Goal: Use online tool/utility: Utilize a website feature to perform a specific function

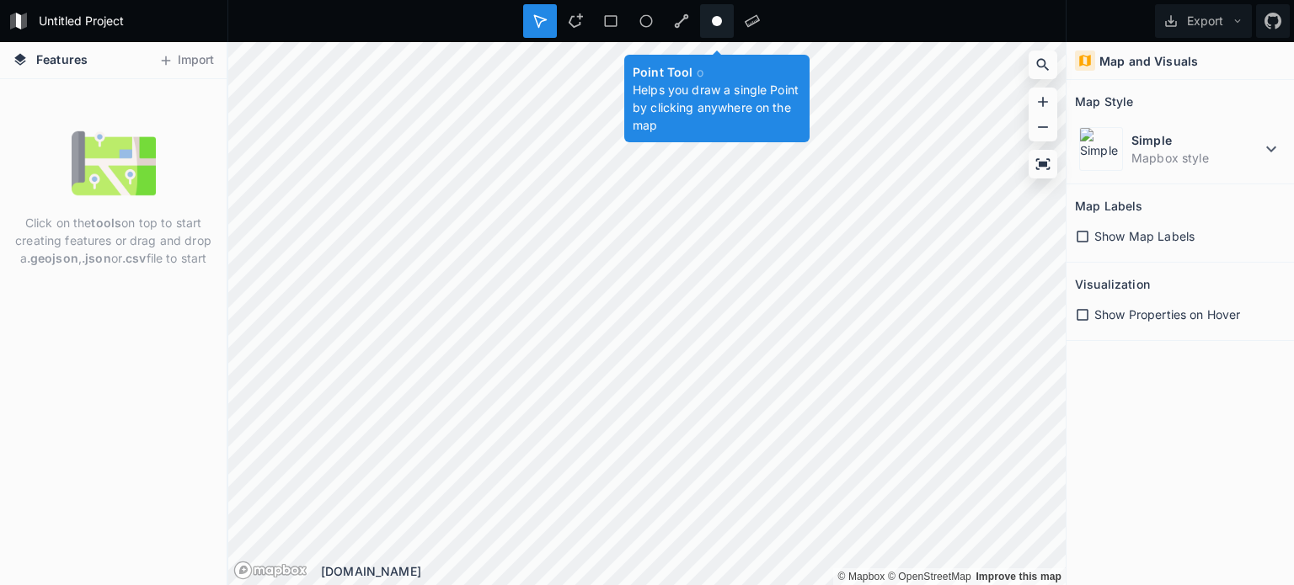
click at [735, 29] on div at bounding box center [752, 21] width 34 height 34
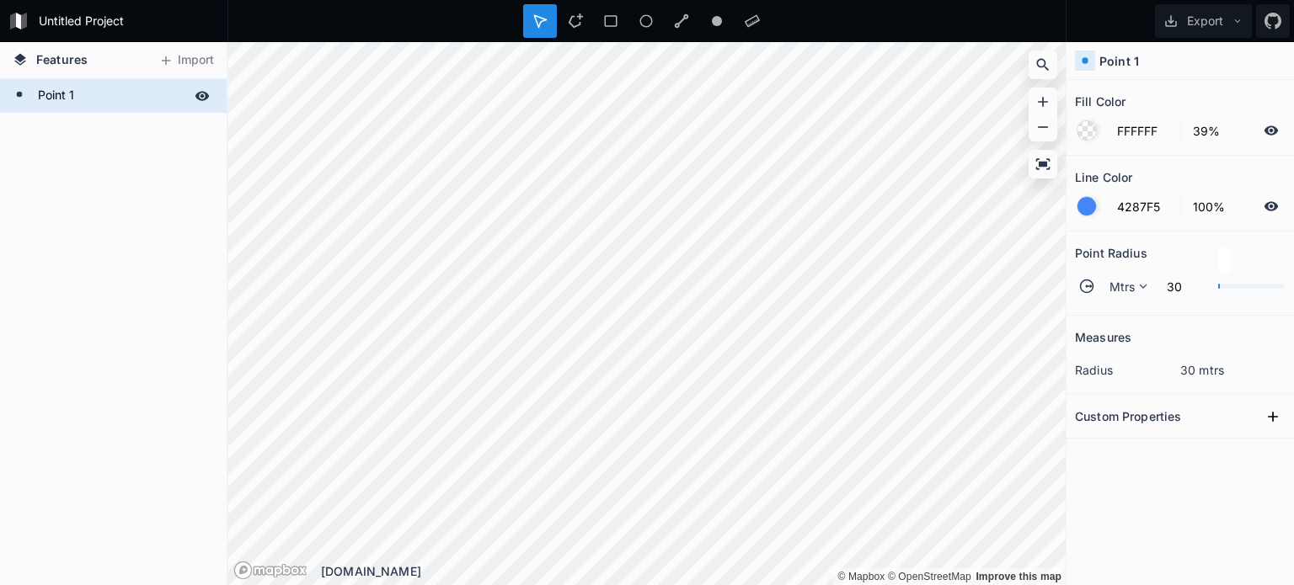
click at [127, 80] on div "Point 1" at bounding box center [113, 96] width 227 height 34
click at [42, 72] on h4 "Features" at bounding box center [50, 60] width 92 height 36
click at [1129, 57] on h4 "Point 1" at bounding box center [1119, 61] width 40 height 18
click at [1171, 403] on h2 "Custom Properties" at bounding box center [1128, 416] width 106 height 26
drag, startPoint x: 1171, startPoint y: 403, endPoint x: 1270, endPoint y: 415, distance: 100.2
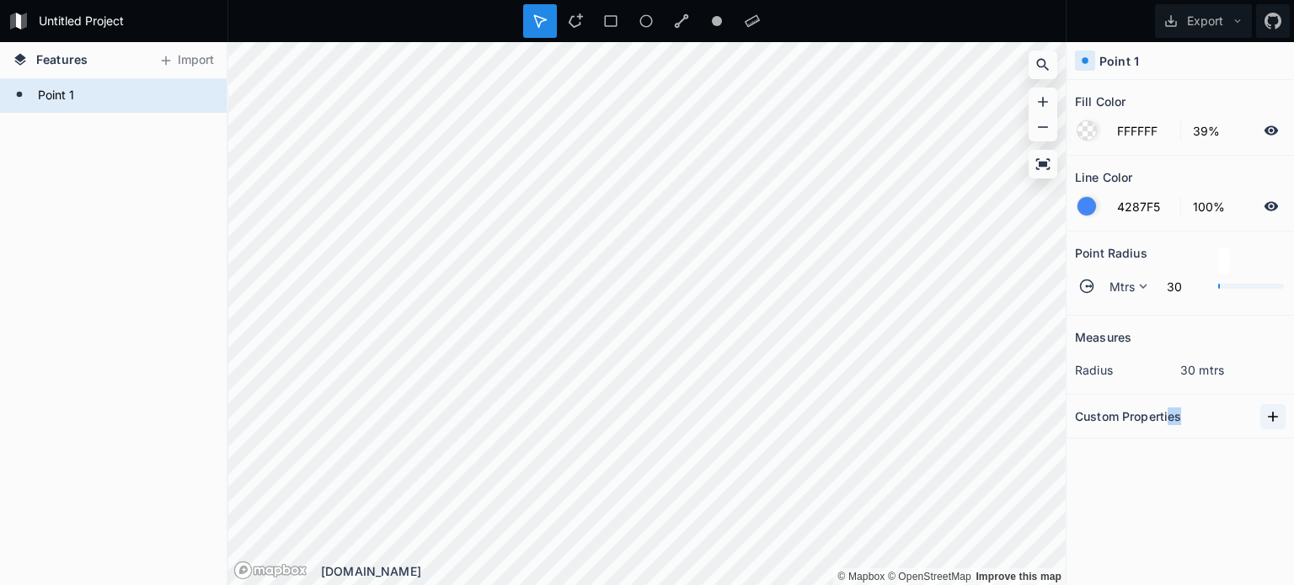
click at [1270, 415] on div "Custom Properties" at bounding box center [1180, 416] width 211 height 26
click at [1270, 415] on icon at bounding box center [1272, 416] width 17 height 17
click at [1219, 514] on div "Fill Color FFFFFF 39% Line Color 4287F5 100% Point Radius Mtrs 30 Measures radi…" at bounding box center [1179, 332] width 227 height 505
